Goal: Information Seeking & Learning: Learn about a topic

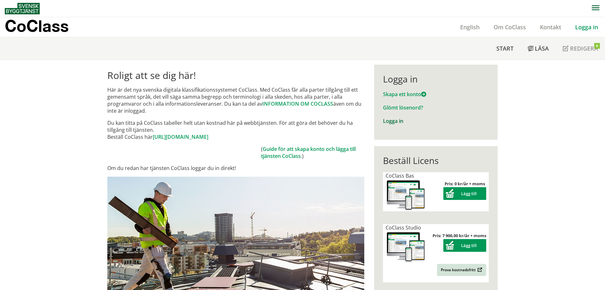
click at [387, 121] on link "Logga in" at bounding box center [393, 120] width 20 height 7
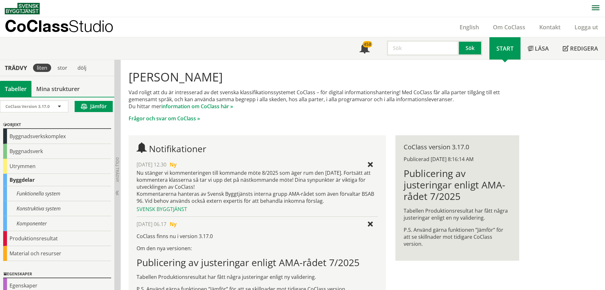
click at [412, 48] on input "text" at bounding box center [423, 47] width 72 height 15
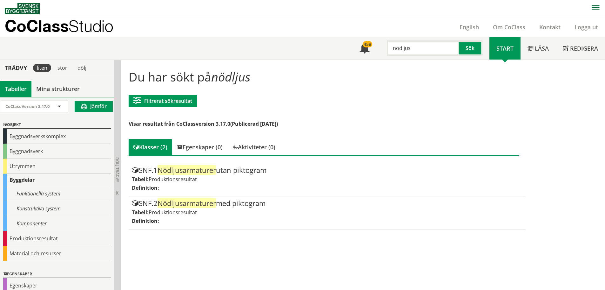
drag, startPoint x: 412, startPoint y: 48, endPoint x: 394, endPoint y: 49, distance: 18.2
click at [394, 49] on input "nödljus" at bounding box center [423, 47] width 72 height 15
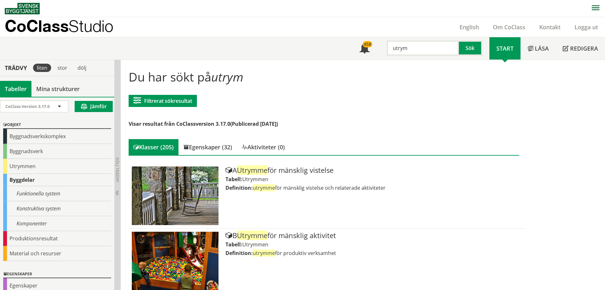
click at [416, 49] on input "utrym" at bounding box center [423, 47] width 72 height 15
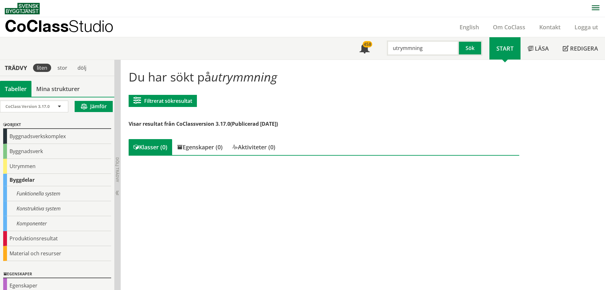
drag, startPoint x: 432, startPoint y: 47, endPoint x: 378, endPoint y: 45, distance: 54.1
click at [378, 45] on div "utrymmning Sök" at bounding box center [433, 46] width 113 height 18
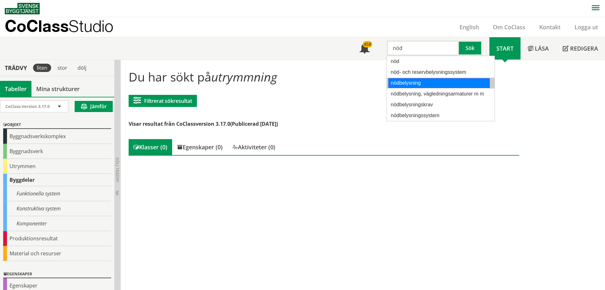
click at [402, 80] on div "nödbelysning" at bounding box center [439, 83] width 101 height 10
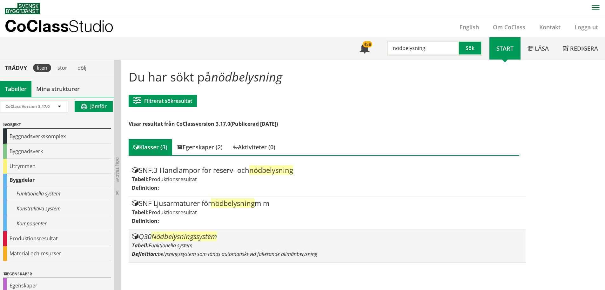
type input "nödbelysning"
click at [180, 242] on span "Funktionella system" at bounding box center [171, 245] width 44 height 7
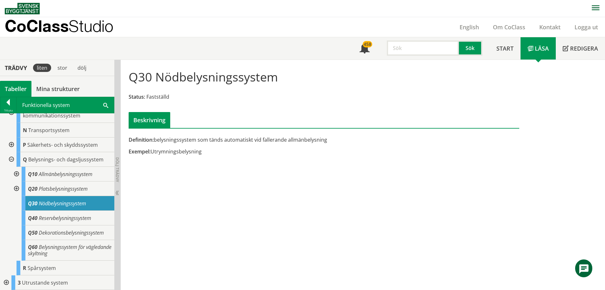
scroll to position [143, 0]
click at [8, 99] on div at bounding box center [8, 103] width 16 height 9
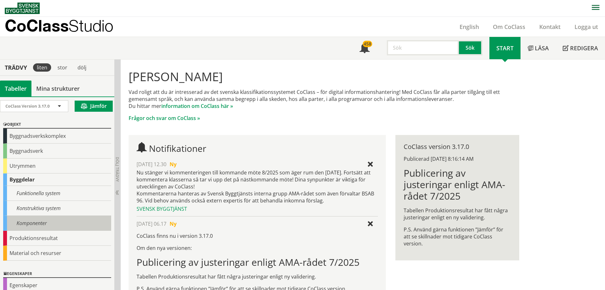
click at [29, 219] on div "Komponenter" at bounding box center [57, 222] width 108 height 15
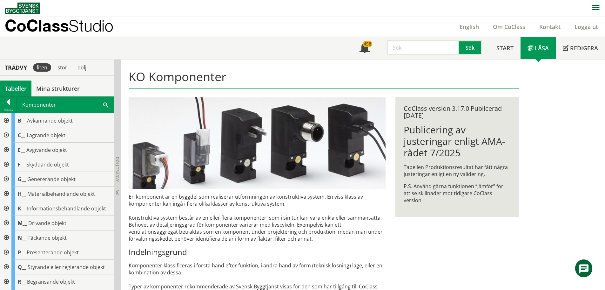
click at [8, 163] on div at bounding box center [5, 164] width 11 height 15
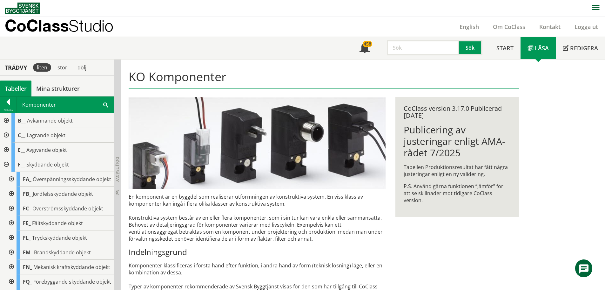
click at [8, 163] on div at bounding box center [5, 164] width 11 height 15
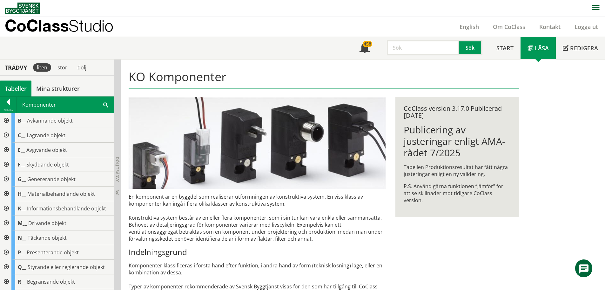
click at [8, 177] on div at bounding box center [5, 179] width 11 height 15
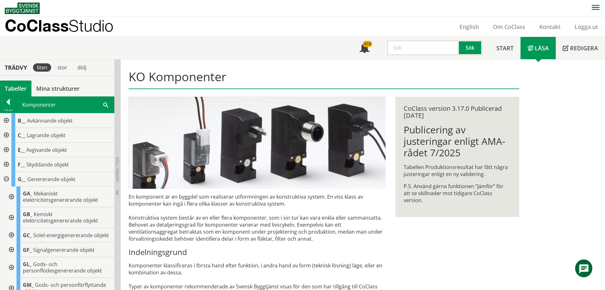
click at [5, 118] on div at bounding box center [5, 120] width 11 height 15
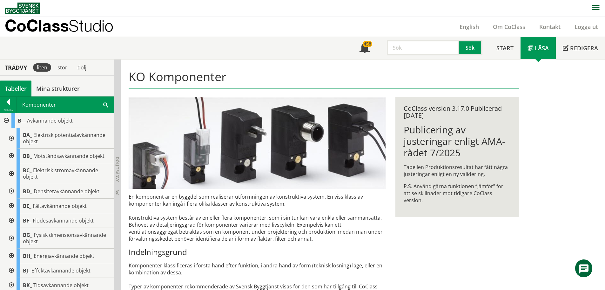
click at [5, 118] on div at bounding box center [5, 120] width 11 height 15
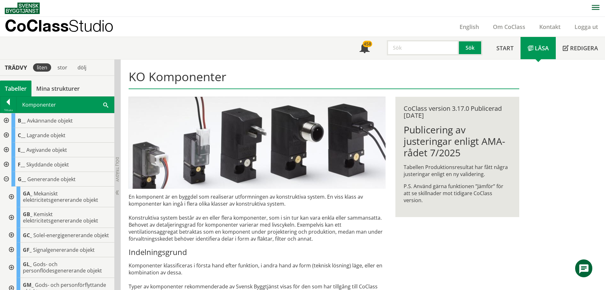
click at [7, 175] on div at bounding box center [5, 179] width 11 height 15
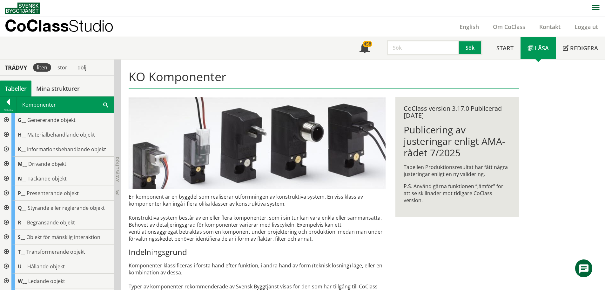
scroll to position [64, 0]
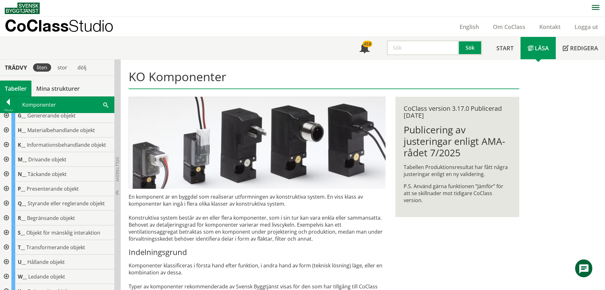
click at [8, 188] on div at bounding box center [5, 188] width 11 height 15
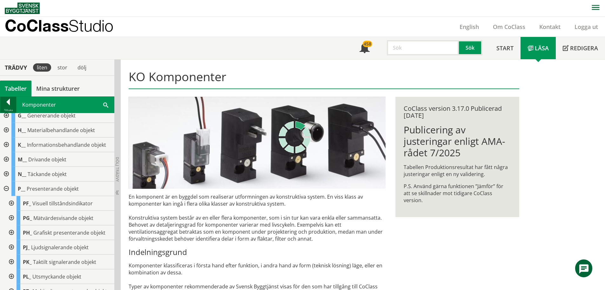
click at [11, 100] on div at bounding box center [8, 103] width 16 height 9
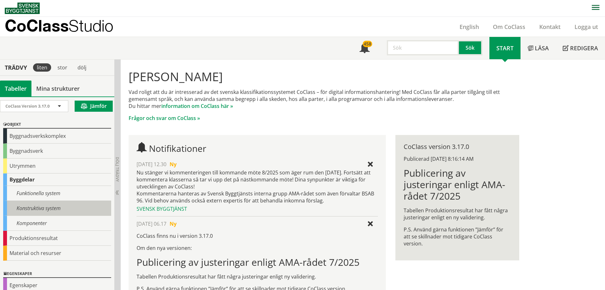
click at [27, 205] on div "Konstruktiva system" at bounding box center [57, 208] width 108 height 15
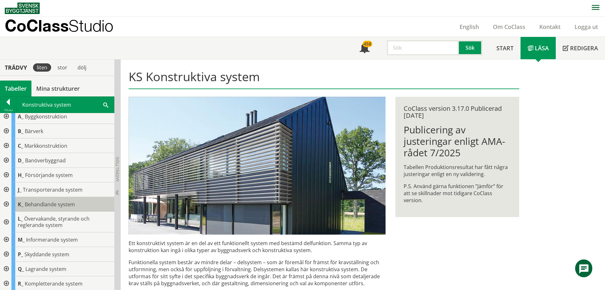
scroll to position [5, 0]
click at [7, 252] on div at bounding box center [5, 253] width 11 height 15
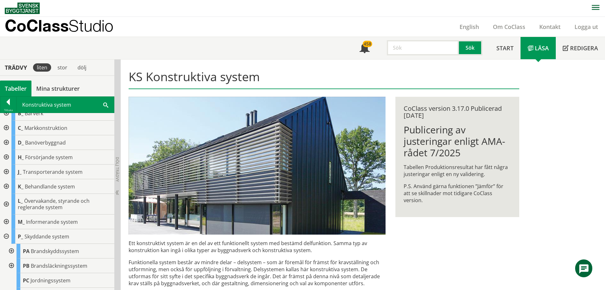
scroll to position [37, 0]
click at [13, 235] on div at bounding box center [10, 235] width 11 height 15
click at [11, 265] on div at bounding box center [10, 265] width 11 height 15
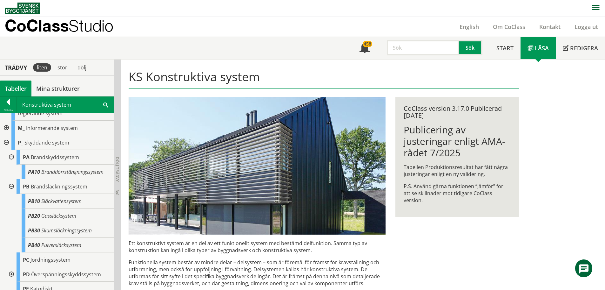
scroll to position [132, 0]
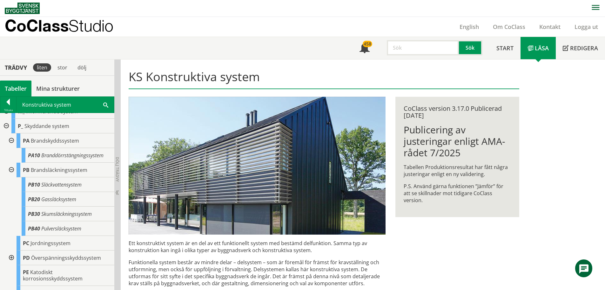
click at [12, 168] on div at bounding box center [10, 169] width 11 height 15
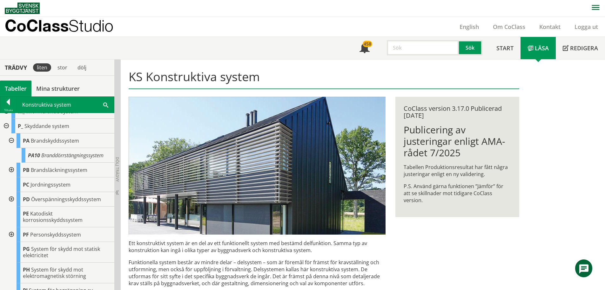
click at [7, 127] on div at bounding box center [5, 126] width 11 height 15
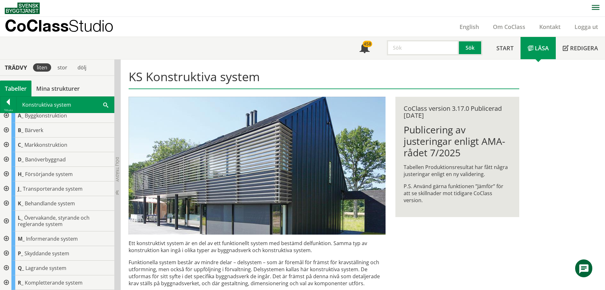
click at [3, 171] on div at bounding box center [5, 174] width 11 height 15
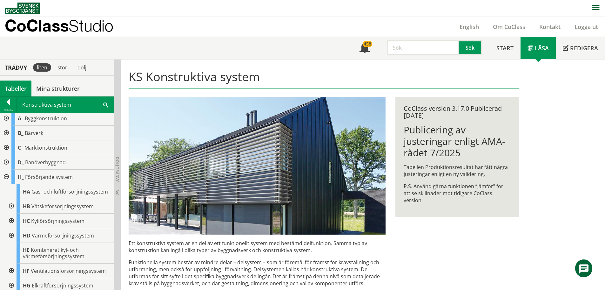
scroll to position [0, 0]
click at [397, 53] on input "text" at bounding box center [423, 47] width 72 height 15
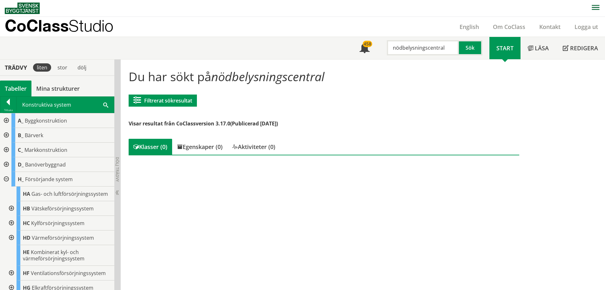
click at [448, 49] on input "nödbelysningscentral" at bounding box center [423, 47] width 72 height 15
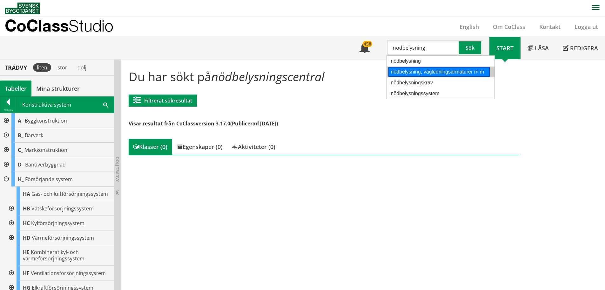
click at [432, 70] on div "nödbelysning, vägledningsarmaturer m m" at bounding box center [439, 72] width 101 height 10
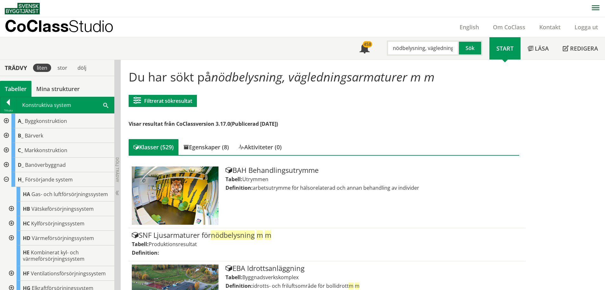
click at [455, 47] on input "nödbelysning, vägledningsarmaturer m m" at bounding box center [423, 47] width 72 height 15
drag, startPoint x: 425, startPoint y: 49, endPoint x: 481, endPoint y: 53, distance: 56.4
click at [481, 53] on div "nödbelysning, vägledningsarmaturer m m Sök" at bounding box center [433, 46] width 113 height 18
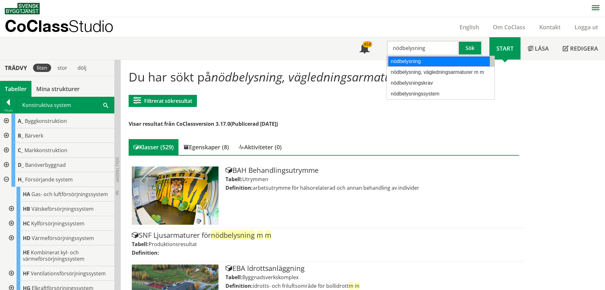
click at [410, 64] on div "nödbelysning" at bounding box center [439, 62] width 101 height 10
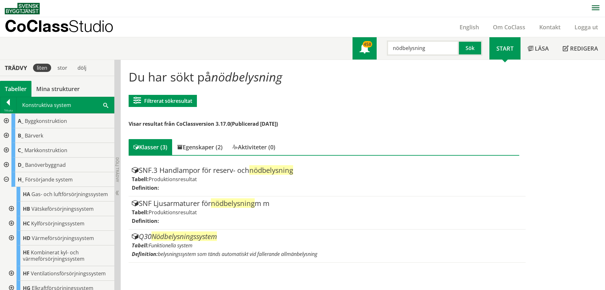
drag, startPoint x: 428, startPoint y: 49, endPoint x: 364, endPoint y: 48, distance: 63.6
click at [364, 48] on div "Meny 458 nödbelysning Sök" at bounding box center [421, 48] width 137 height 22
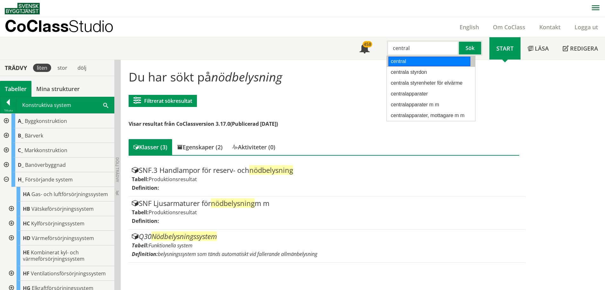
click at [398, 62] on div "central" at bounding box center [430, 62] width 82 height 10
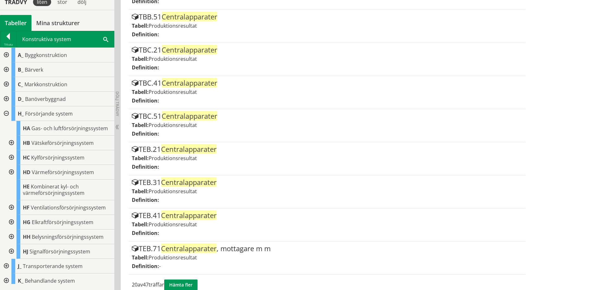
scroll to position [558, 0]
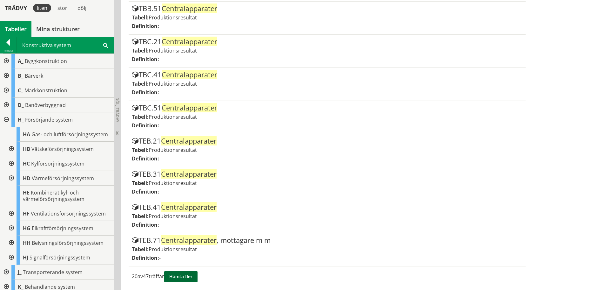
type input "central"
click at [190, 274] on button "Hämta fler" at bounding box center [180, 276] width 33 height 11
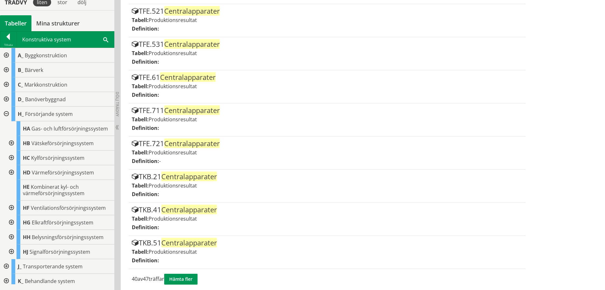
scroll to position [1219, 0]
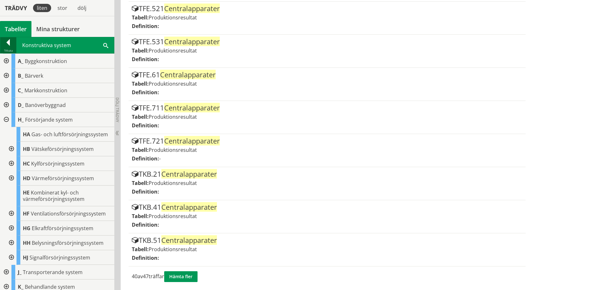
click at [11, 42] on div at bounding box center [8, 43] width 16 height 9
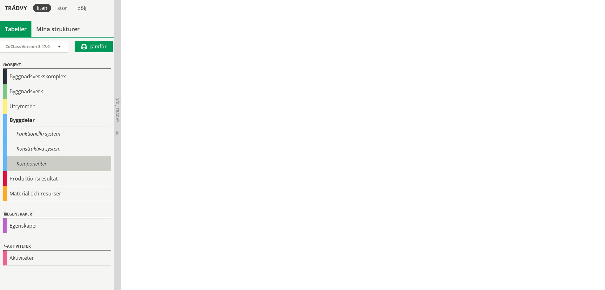
click at [31, 166] on div "Komponenter" at bounding box center [57, 163] width 108 height 15
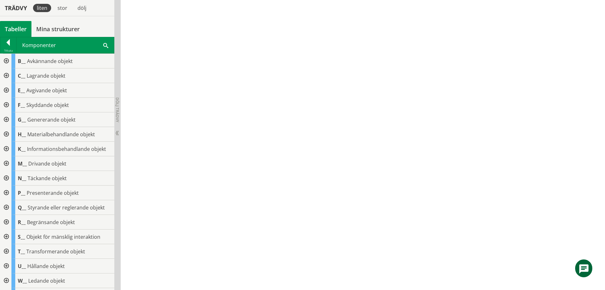
click at [6, 102] on div at bounding box center [5, 105] width 11 height 15
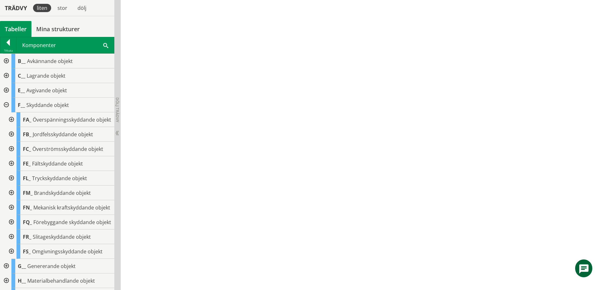
click at [12, 197] on div at bounding box center [10, 192] width 11 height 15
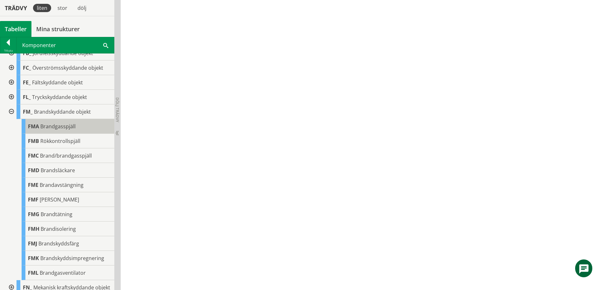
scroll to position [95, 0]
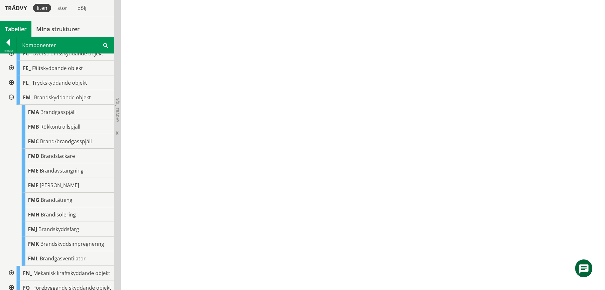
click at [10, 103] on div at bounding box center [10, 97] width 11 height 15
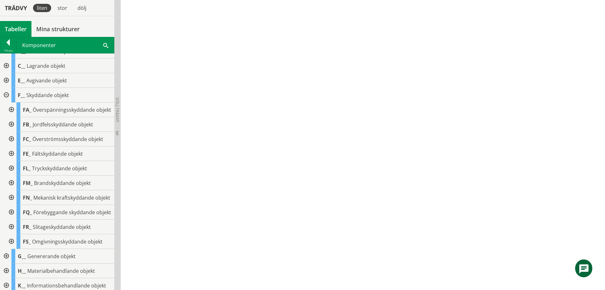
scroll to position [0, 0]
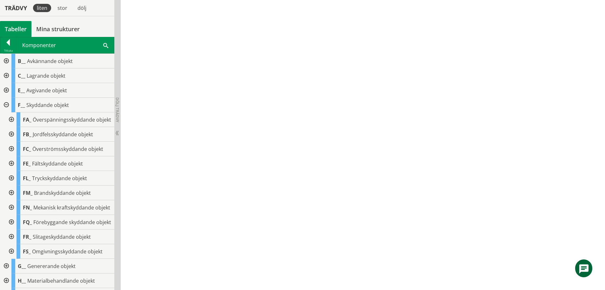
click at [11, 229] on div at bounding box center [10, 222] width 11 height 15
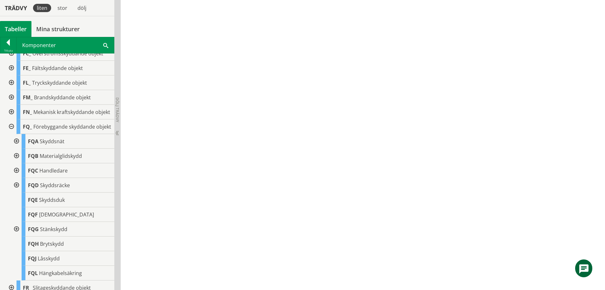
scroll to position [127, 0]
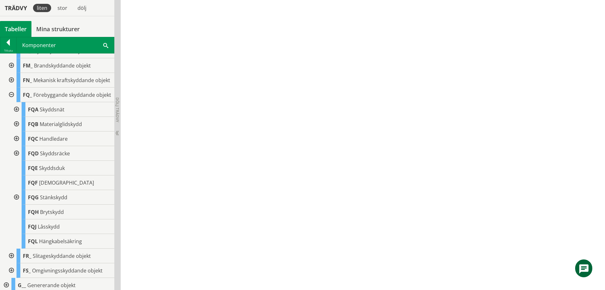
click at [10, 102] on div at bounding box center [10, 94] width 11 height 15
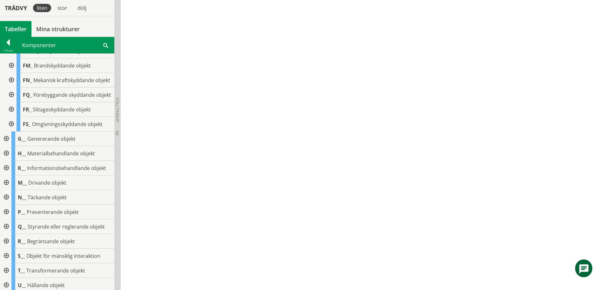
click at [12, 131] on div at bounding box center [10, 124] width 11 height 15
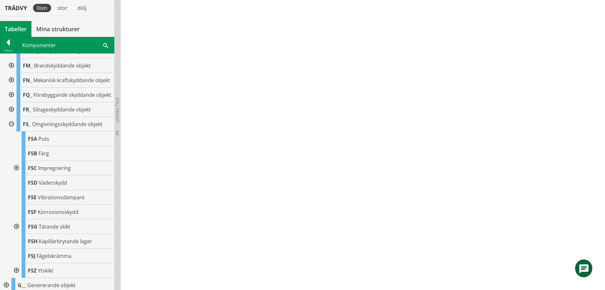
scroll to position [0, 0]
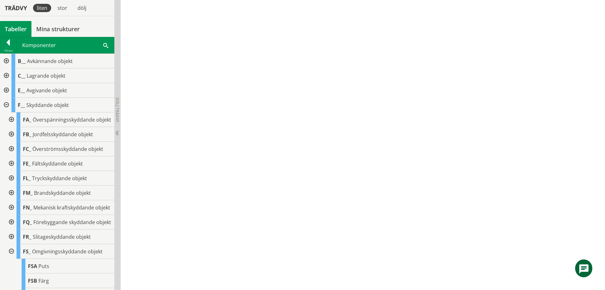
click at [6, 57] on div at bounding box center [5, 61] width 11 height 15
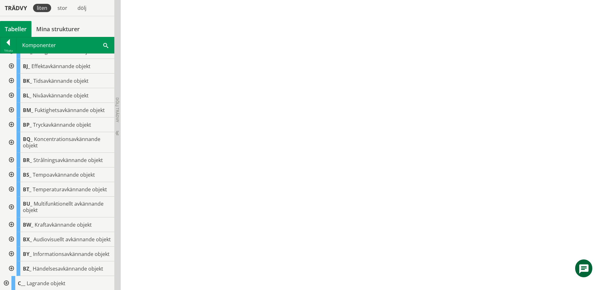
scroll to position [159, 0]
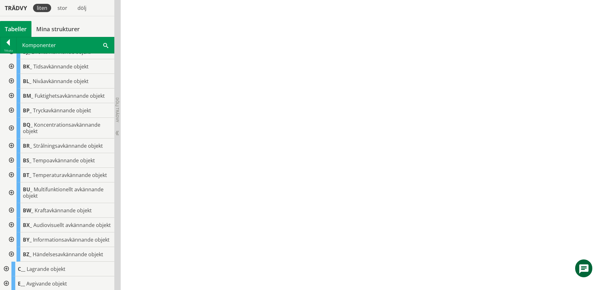
click at [12, 209] on div at bounding box center [10, 210] width 11 height 15
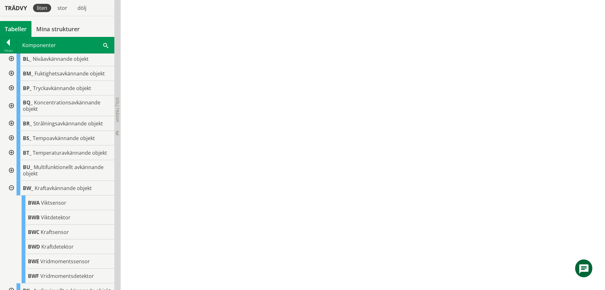
scroll to position [191, 0]
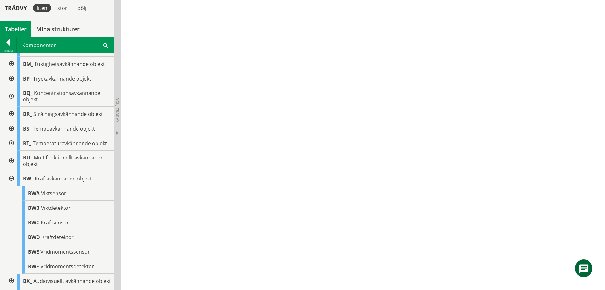
click at [9, 175] on div at bounding box center [10, 178] width 11 height 15
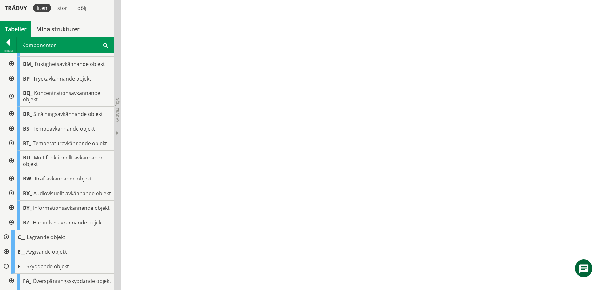
click at [12, 215] on div at bounding box center [10, 207] width 11 height 15
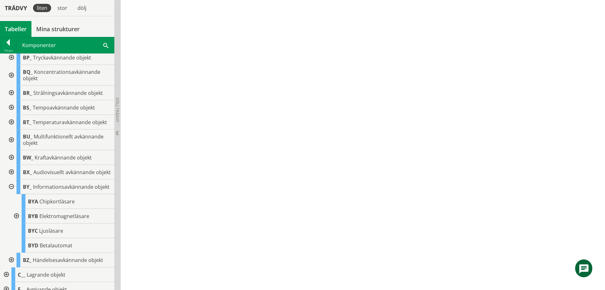
scroll to position [222, 0]
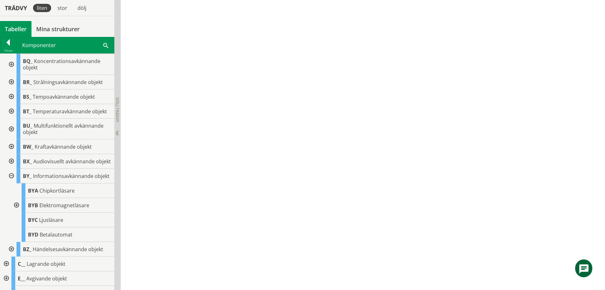
click at [11, 183] on div at bounding box center [10, 175] width 11 height 15
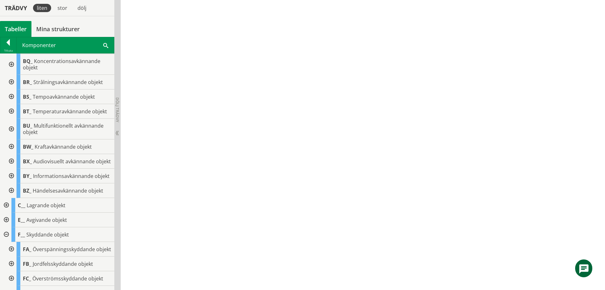
click at [11, 198] on div at bounding box center [10, 190] width 11 height 15
